Goal: Check status: Check status

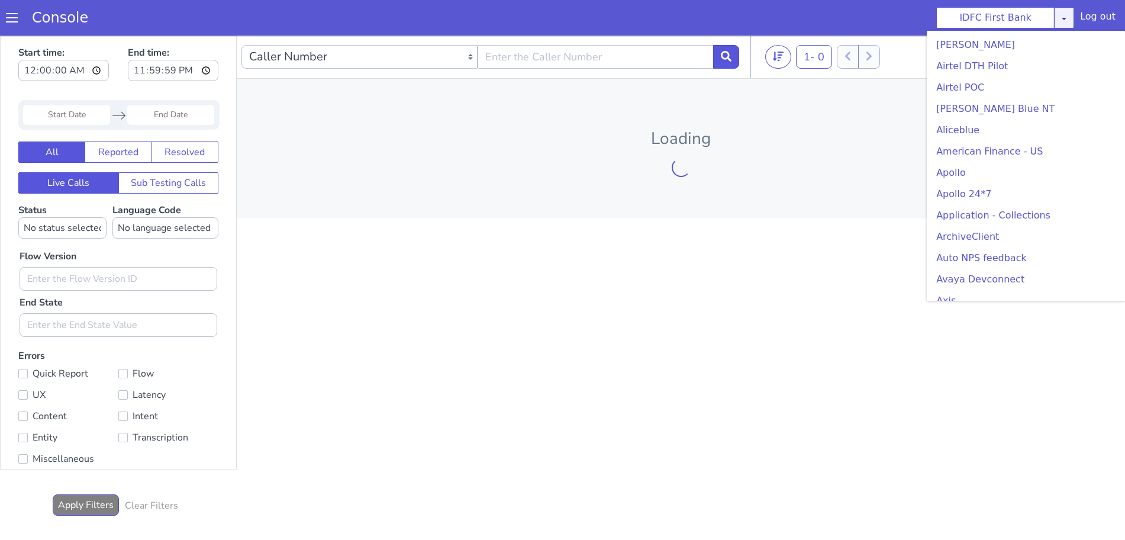
click at [1069, 20] on icon at bounding box center [1064, 18] width 9 height 9
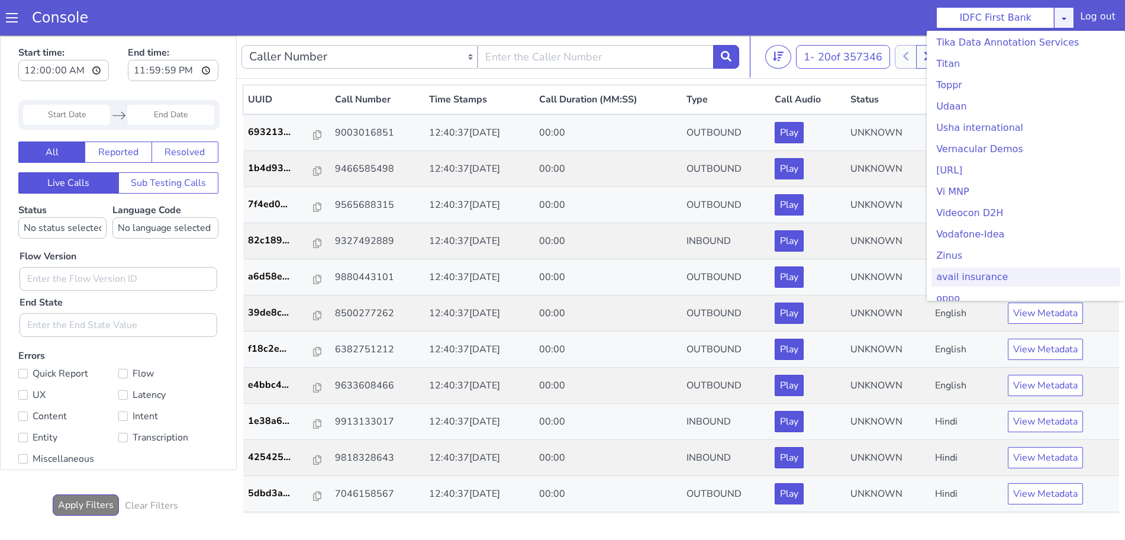
scroll to position [3360, 0]
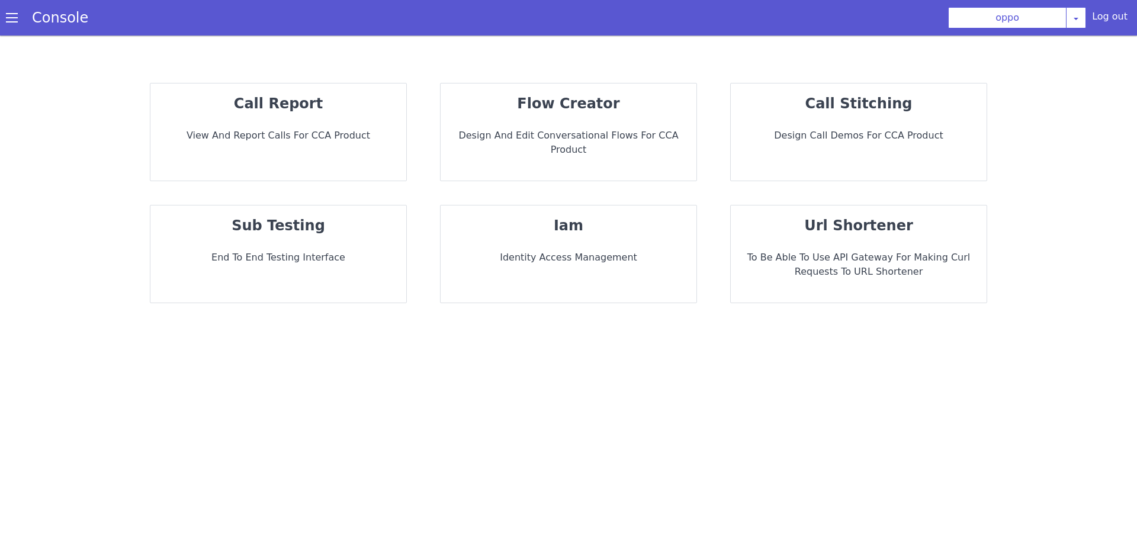
click at [326, 140] on p "View and report calls for CCA Product" at bounding box center [278, 135] width 237 height 14
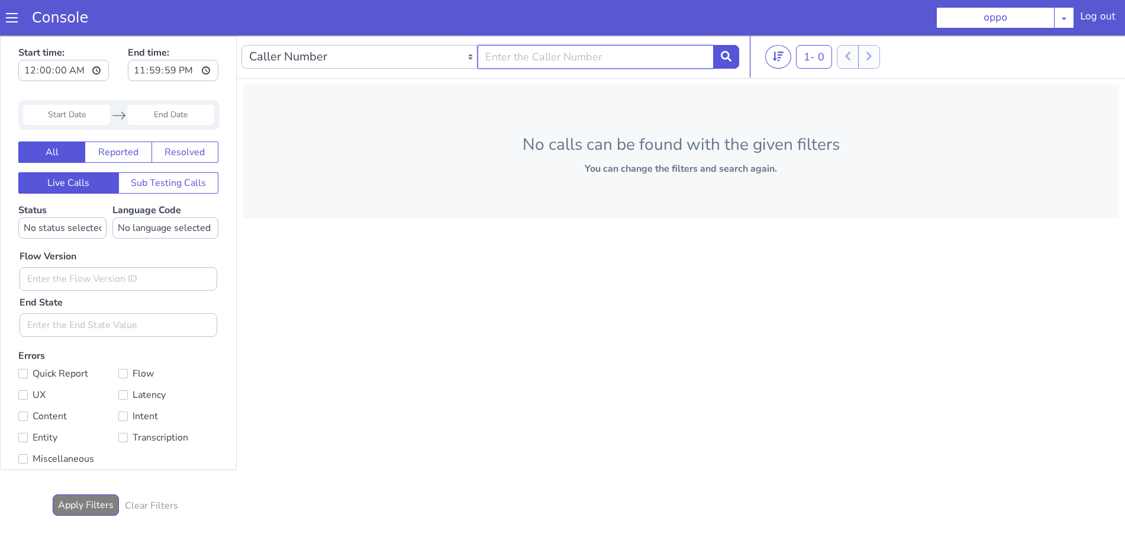
click at [542, 56] on input "text" at bounding box center [596, 57] width 236 height 24
type input "7"
